Goal: Task Accomplishment & Management: Manage account settings

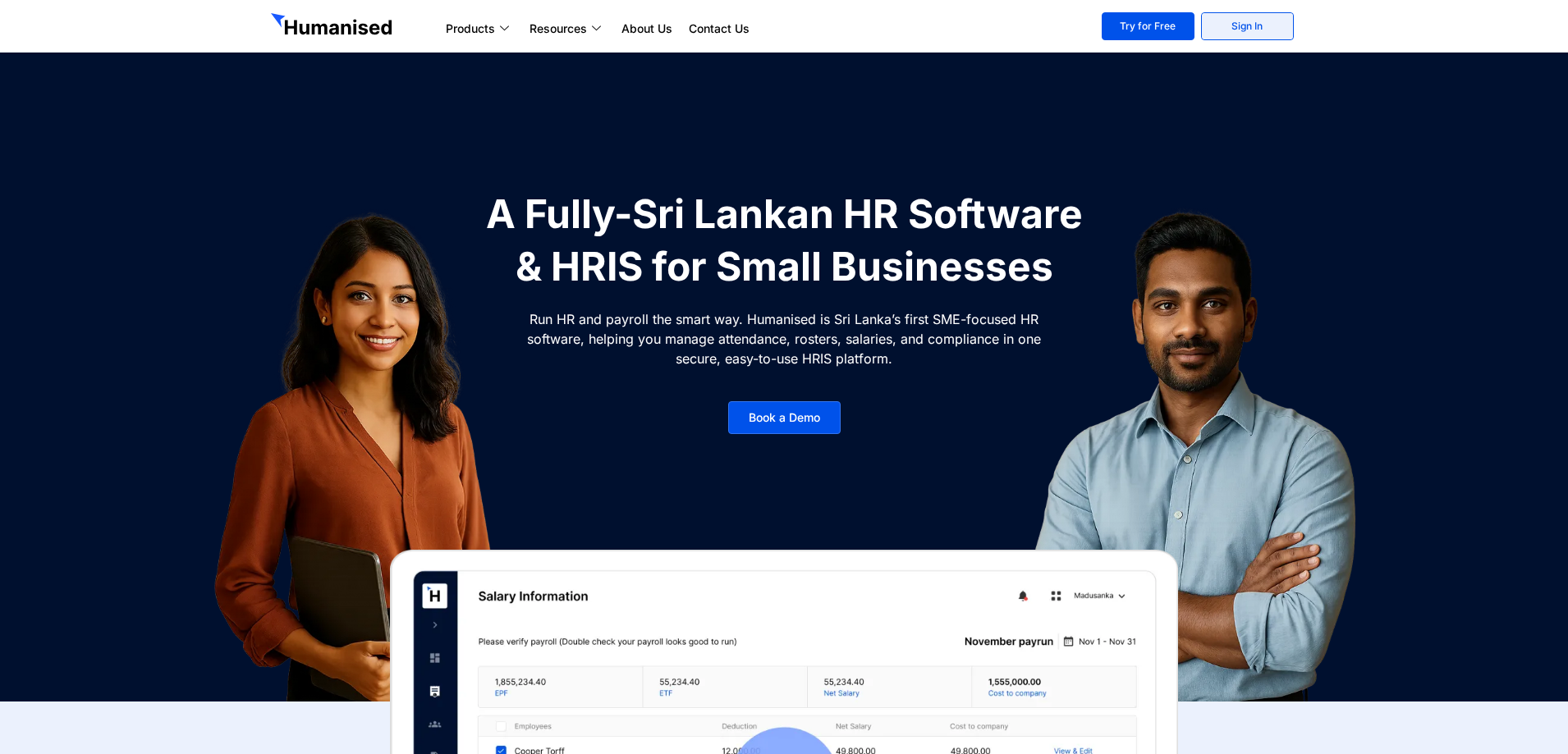
click at [1247, 20] on link "Sign In" at bounding box center [1247, 26] width 93 height 28
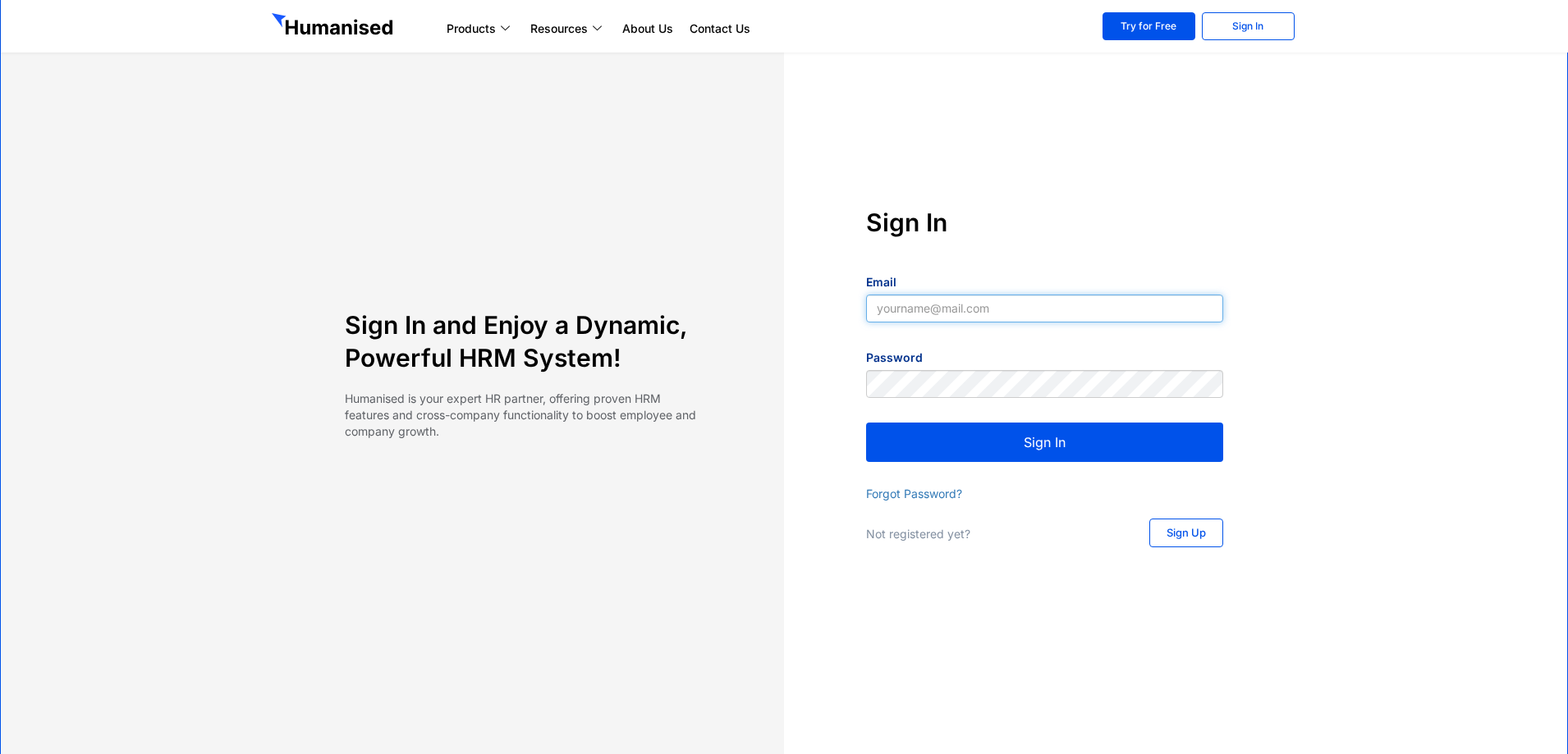
type input "[EMAIL_ADDRESS][DOMAIN_NAME]"
click at [1124, 438] on button "Sign In" at bounding box center [1044, 442] width 357 height 40
